Goal: Task Accomplishment & Management: Use online tool/utility

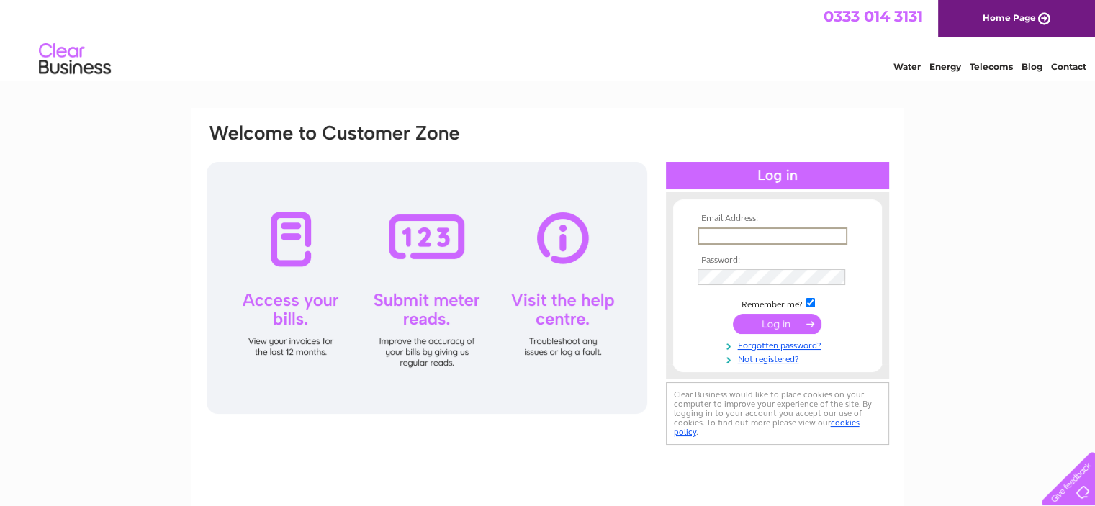
click at [775, 232] on input "text" at bounding box center [773, 236] width 150 height 17
type input "claire@themolehouse.co.uk"
click at [736, 267] on td at bounding box center [777, 275] width 167 height 23
click at [780, 326] on input "submit" at bounding box center [777, 323] width 89 height 20
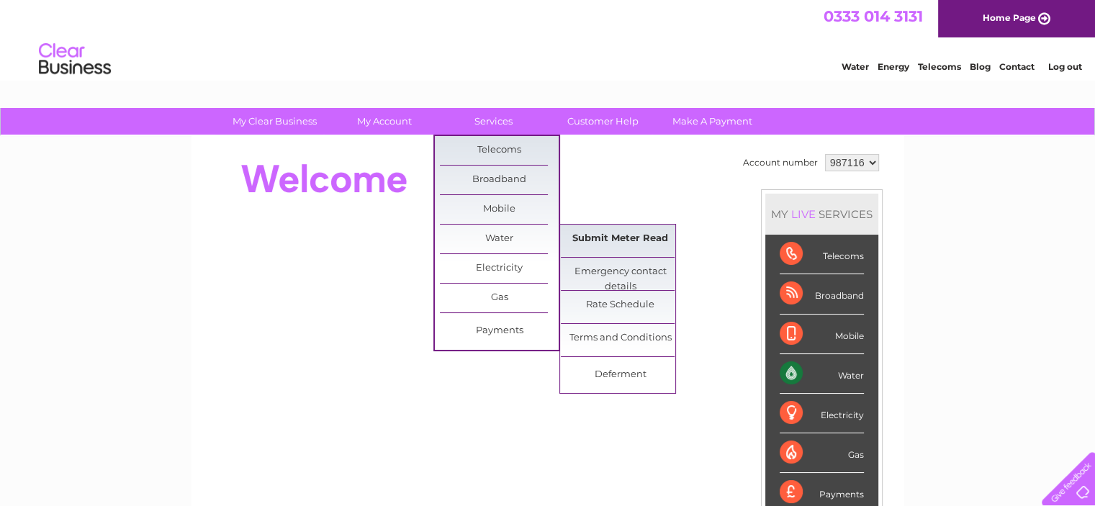
click at [592, 241] on link "Submit Meter Read" at bounding box center [620, 239] width 119 height 29
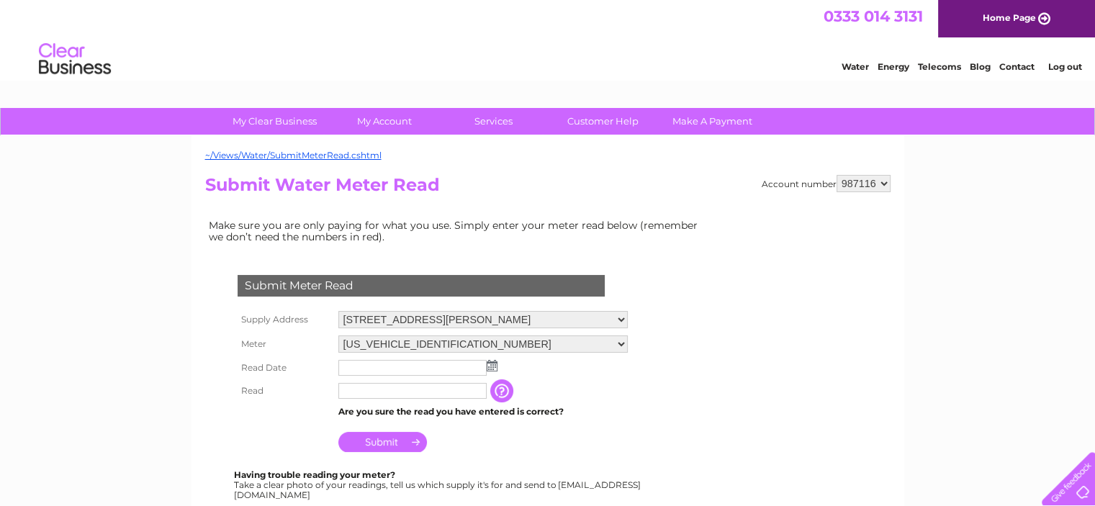
click at [490, 367] on img at bounding box center [492, 366] width 11 height 12
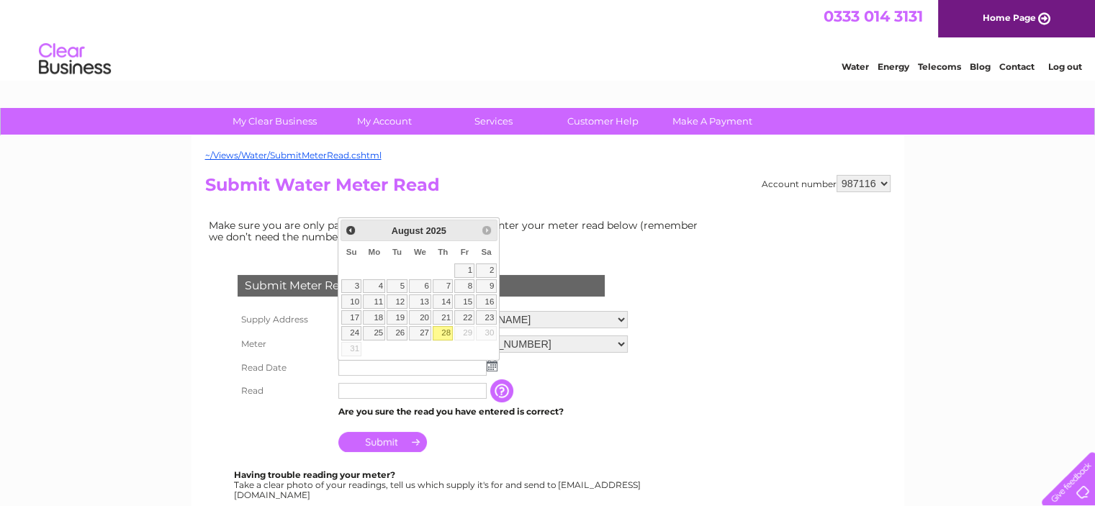
click at [450, 333] on link "28" at bounding box center [443, 333] width 20 height 14
type input "2025/08/28"
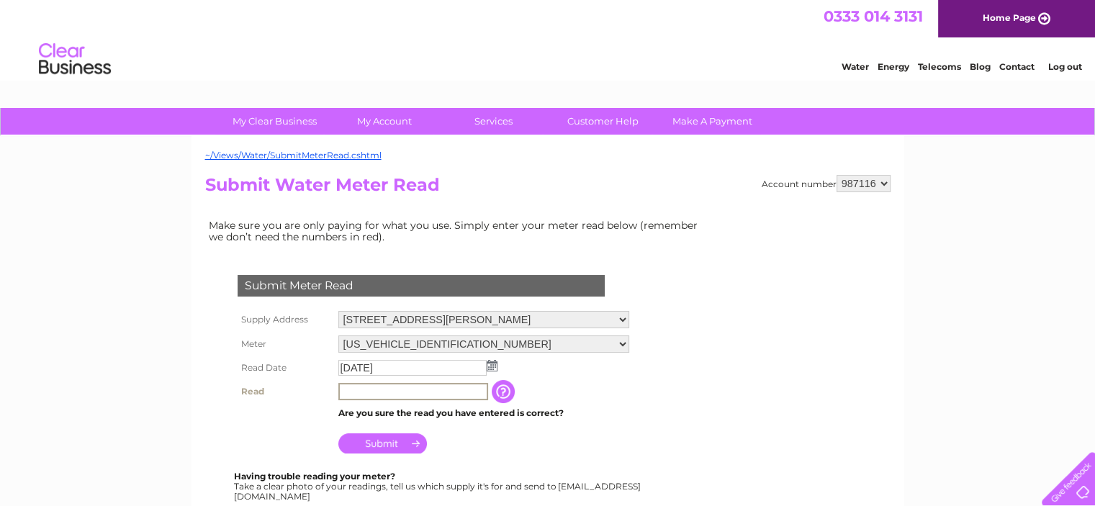
click at [374, 393] on input "text" at bounding box center [414, 391] width 150 height 17
type input "00057"
click at [393, 441] on input "Submit" at bounding box center [383, 444] width 89 height 20
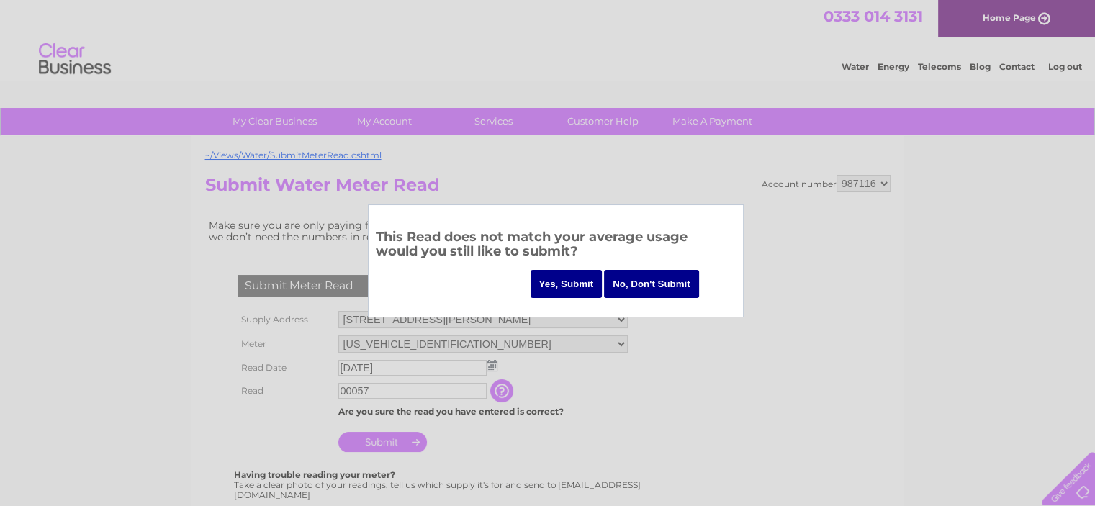
click at [576, 281] on input "Yes, Submit" at bounding box center [567, 284] width 72 height 28
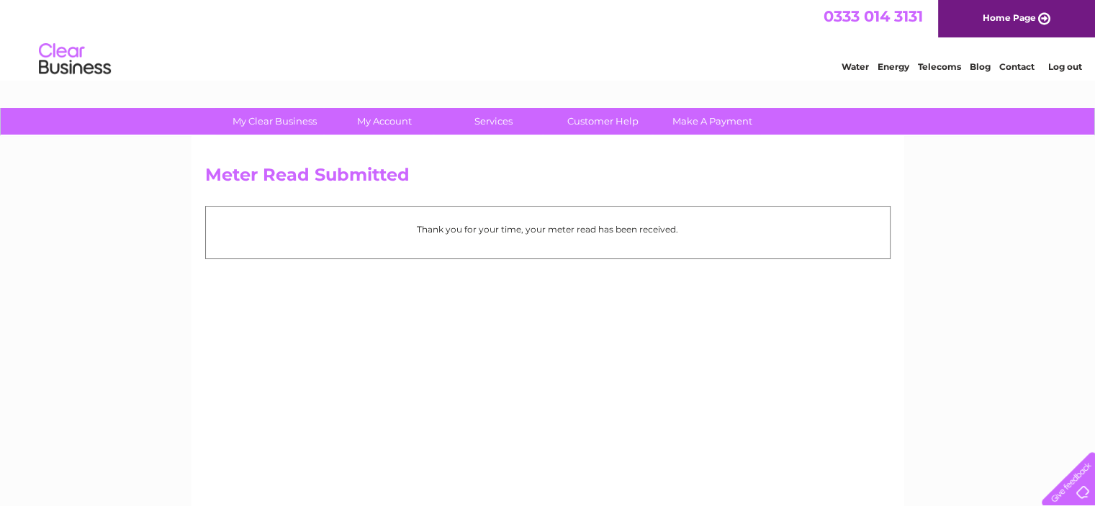
click at [1057, 66] on link "Log out" at bounding box center [1065, 66] width 34 height 11
